Goal: Check status: Check status

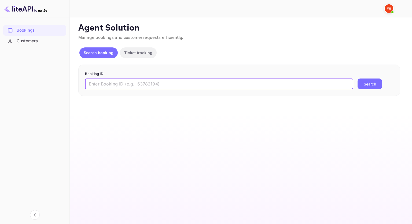
click at [136, 81] on input "text" at bounding box center [219, 84] width 268 height 11
paste input "8583953"
type input "8583953"
click at [380, 82] on button "Search" at bounding box center [369, 84] width 24 height 11
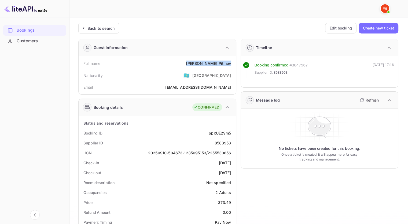
drag, startPoint x: 231, startPoint y: 64, endPoint x: 207, endPoint y: 64, distance: 24.4
click at [207, 64] on div "Full name [PERSON_NAME]" at bounding box center [157, 63] width 153 height 10
copy div "[PERSON_NAME]"
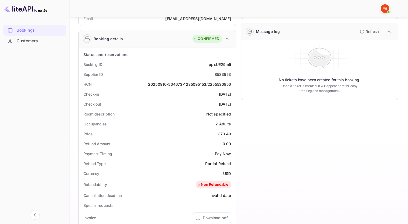
scroll to position [80, 0]
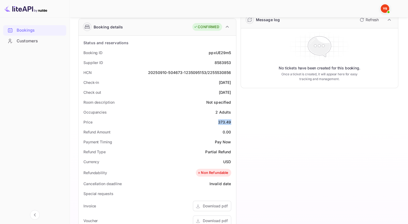
drag, startPoint x: 218, startPoint y: 121, endPoint x: 233, endPoint y: 122, distance: 15.0
click at [233, 122] on div "Price 373.49" at bounding box center [157, 122] width 153 height 10
copy div "373.49"
